Goal: Information Seeking & Learning: Learn about a topic

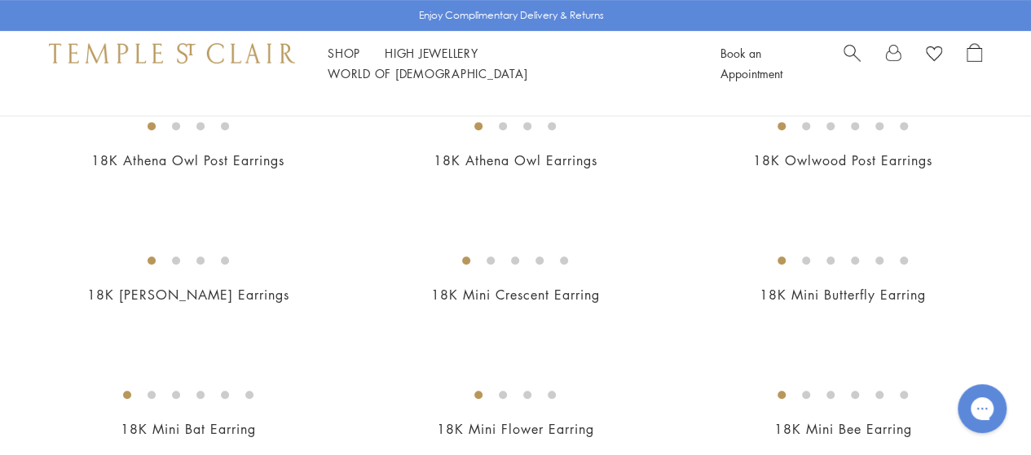
scroll to position [163, 0]
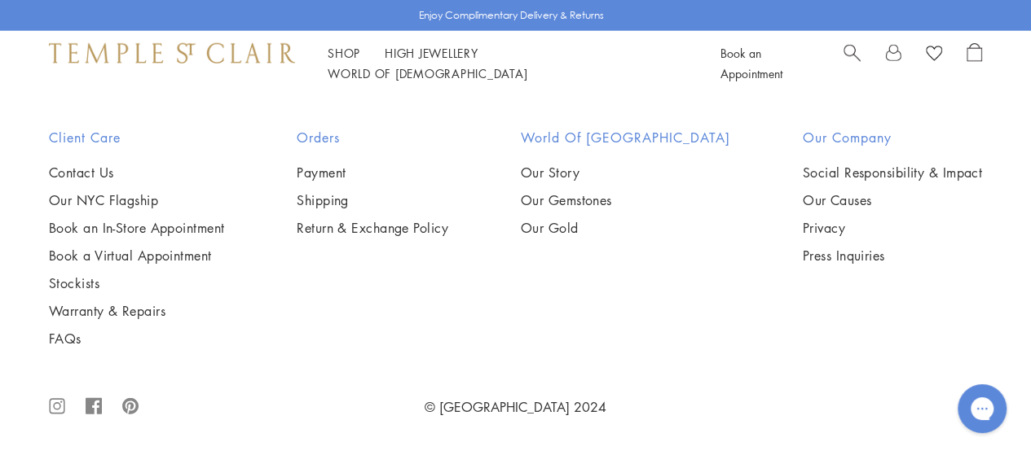
scroll to position [3014, 0]
